Goal: Navigation & Orientation: Find specific page/section

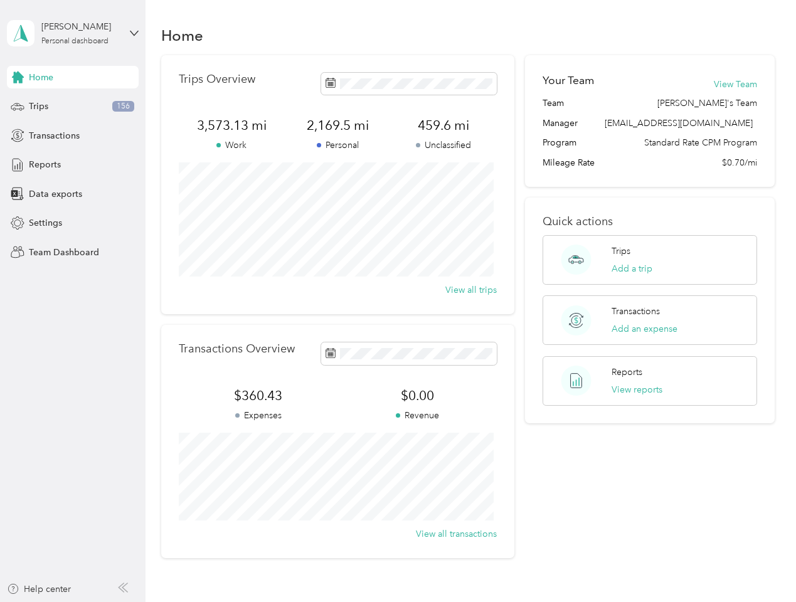
click at [398, 301] on div "Trips Overview 3,573.13 mi Work 2,169.5 mi Personal 459.6 mi Unclassified View …" at bounding box center [337, 184] width 353 height 259
click at [73, 33] on div "[PERSON_NAME]" at bounding box center [80, 26] width 78 height 13
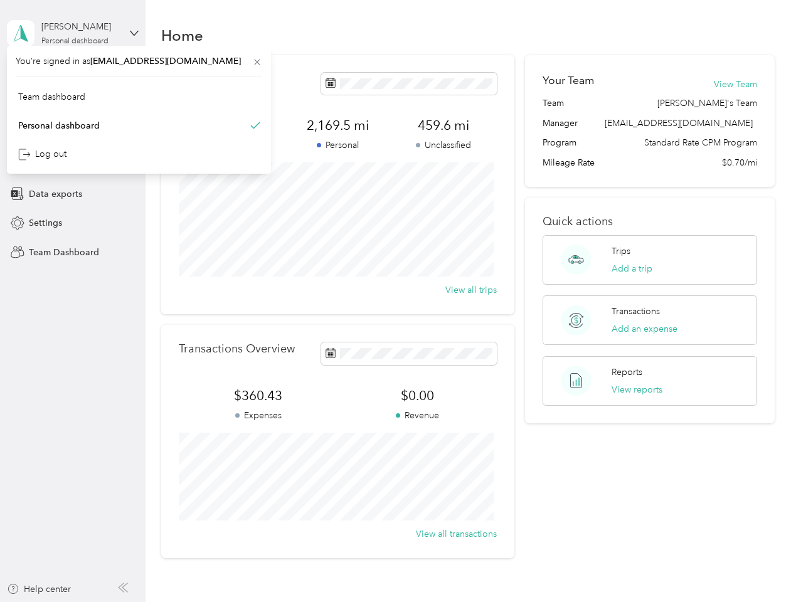
click at [73, 77] on div "You’re signed in as [EMAIL_ADDRESS][DOMAIN_NAME] Team dashboard Personal dashbo…" at bounding box center [139, 110] width 264 height 128
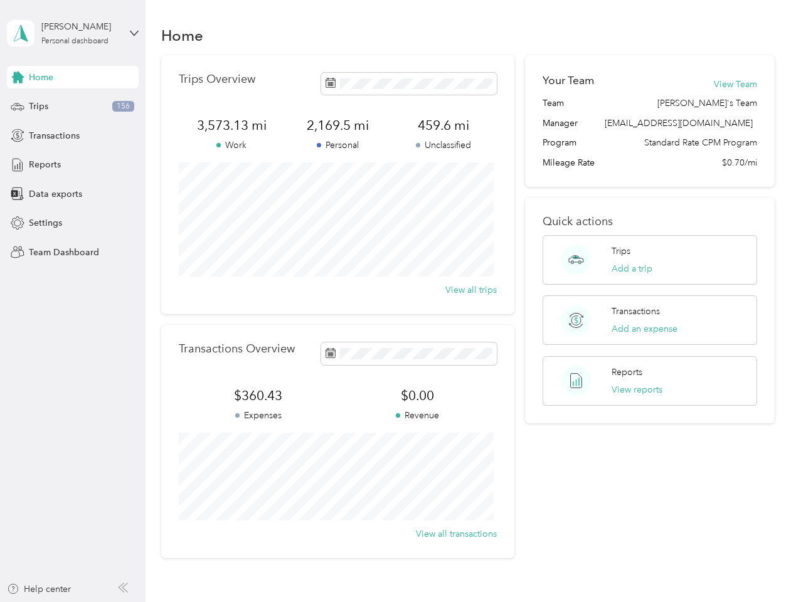
click at [18, 77] on div "You’re signed in as [EMAIL_ADDRESS][DOMAIN_NAME] Team dashboard Personal dashbo…" at bounding box center [139, 110] width 264 height 128
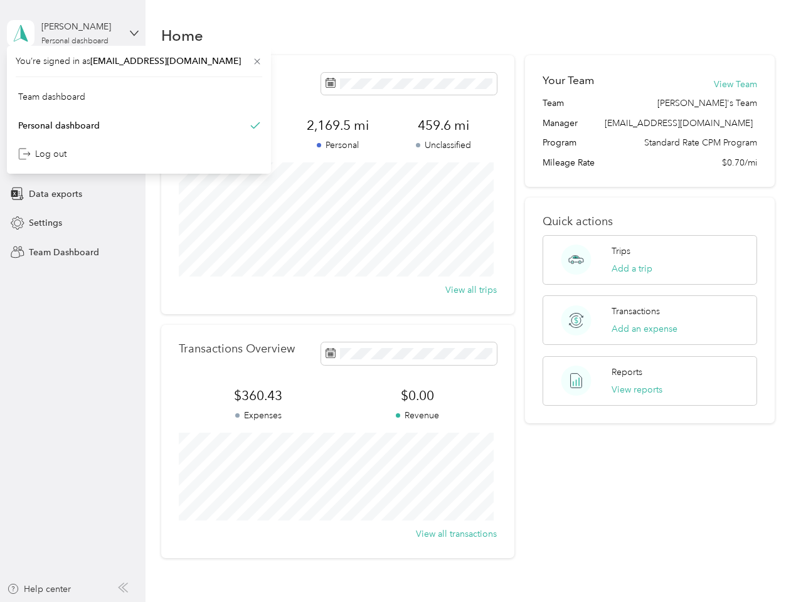
click at [73, 107] on div "Trips 156" at bounding box center [73, 106] width 132 height 23
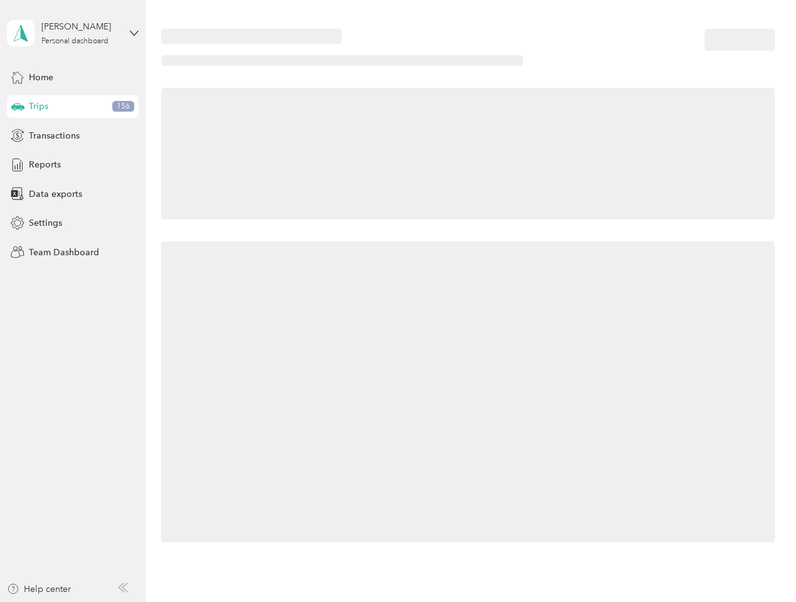
click at [18, 107] on icon at bounding box center [17, 106] width 13 height 6
click at [73, 136] on span "Transactions" at bounding box center [54, 135] width 51 height 13
click at [18, 136] on icon at bounding box center [18, 136] width 14 height 14
